Goal: Information Seeking & Learning: Find specific fact

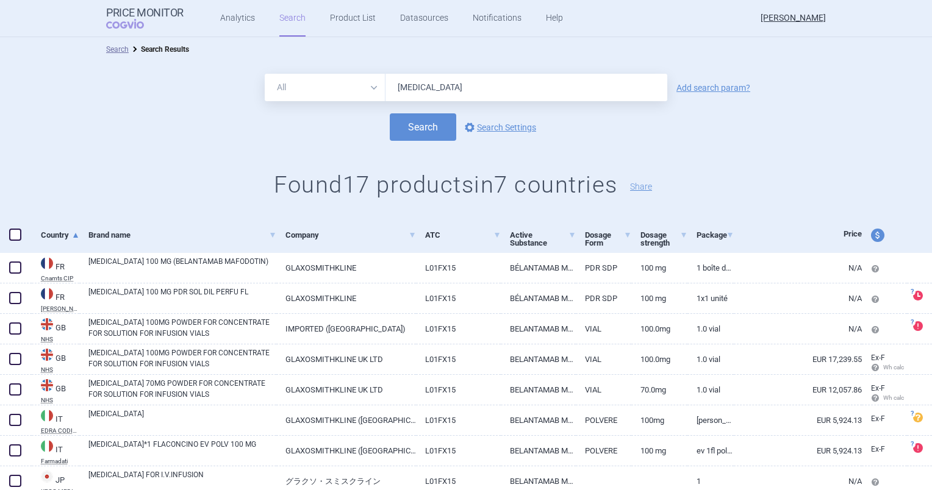
scroll to position [183, 0]
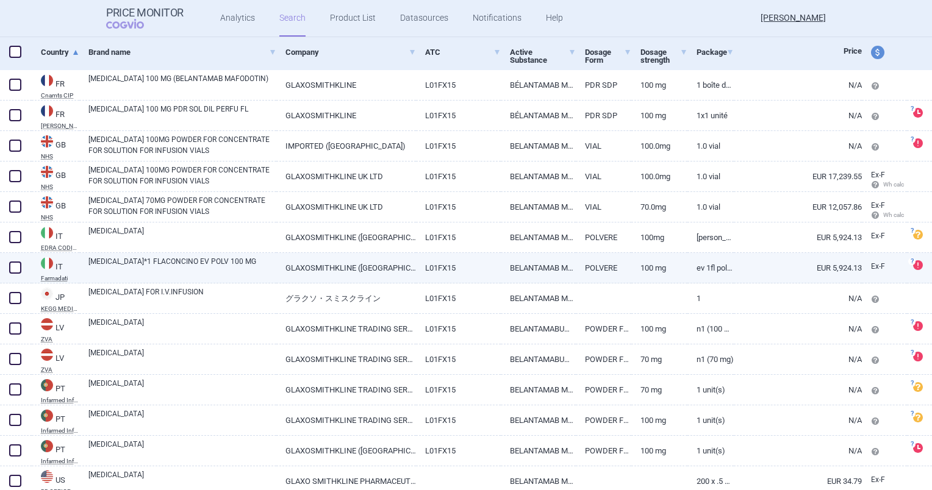
click at [522, 262] on link "BELANTAMAB MAFODOTIN" at bounding box center [538, 268] width 74 height 30
select select "EUR"
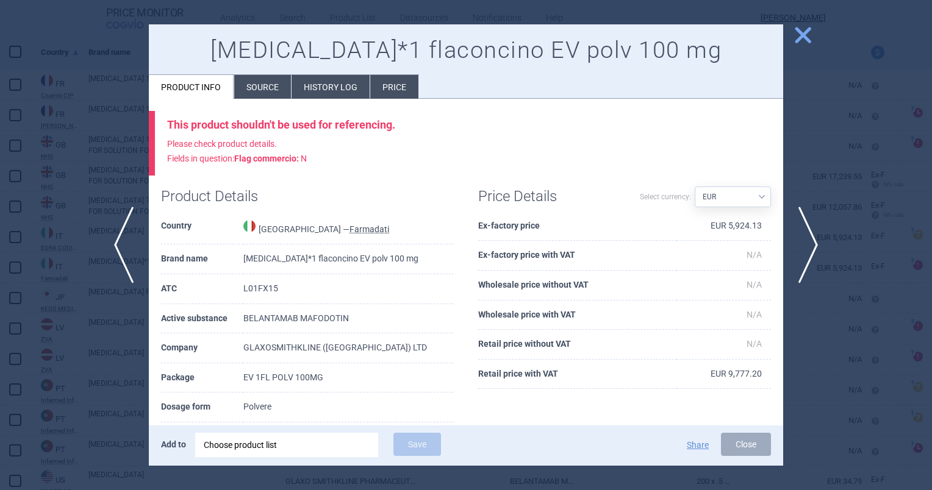
click at [813, 490] on div "previous next close [MEDICAL_DATA]*1 flaconcino EV polv 100 mg Product info Sou…" at bounding box center [466, 490] width 932 height 0
click at [68, 36] on div at bounding box center [466, 245] width 932 height 490
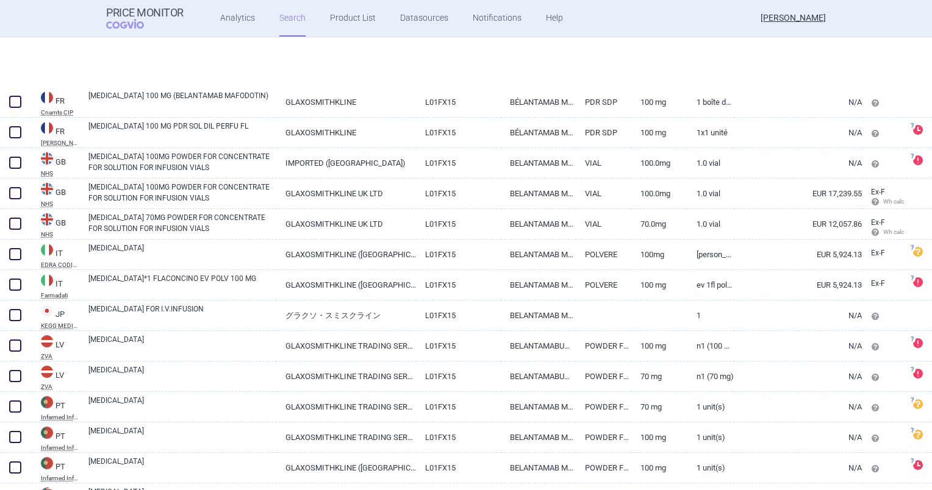
scroll to position [321, 0]
